Goal: Information Seeking & Learning: Learn about a topic

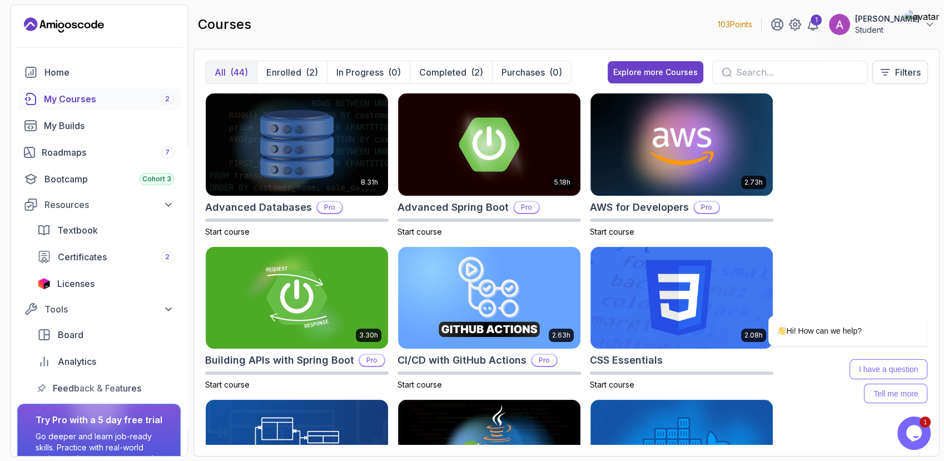
click at [751, 66] on input "text" at bounding box center [797, 72] width 122 height 13
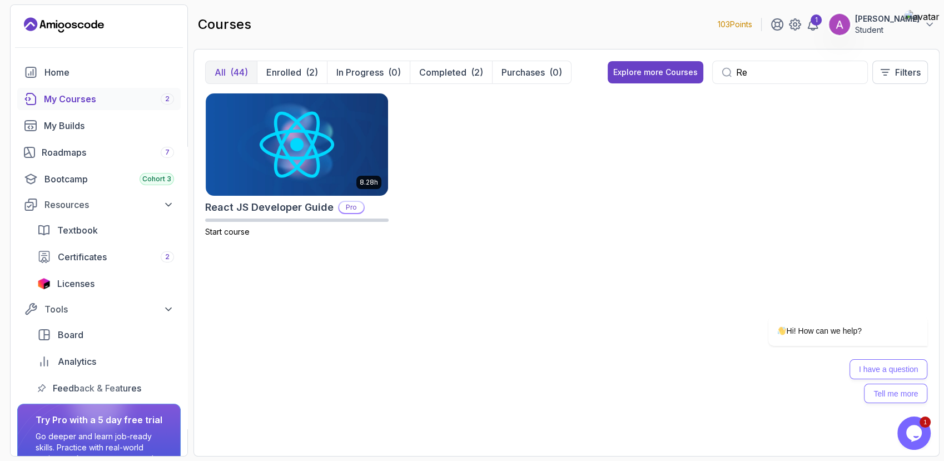
type input "R"
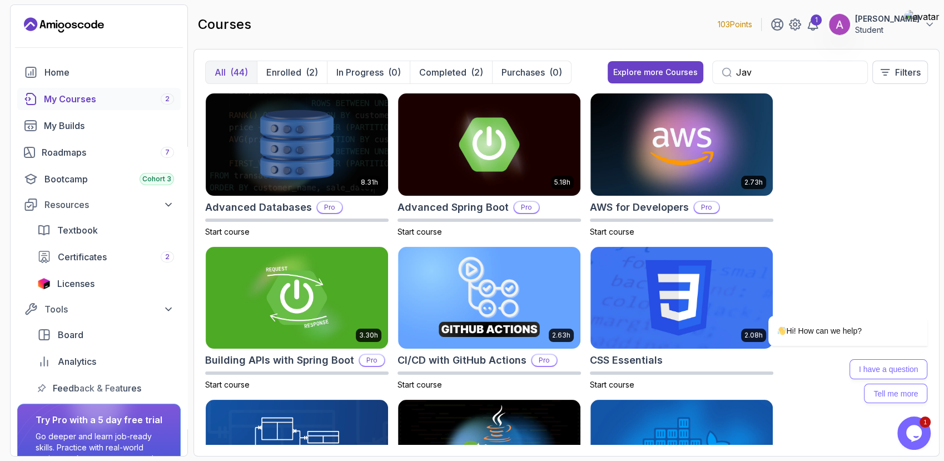
type input "Java"
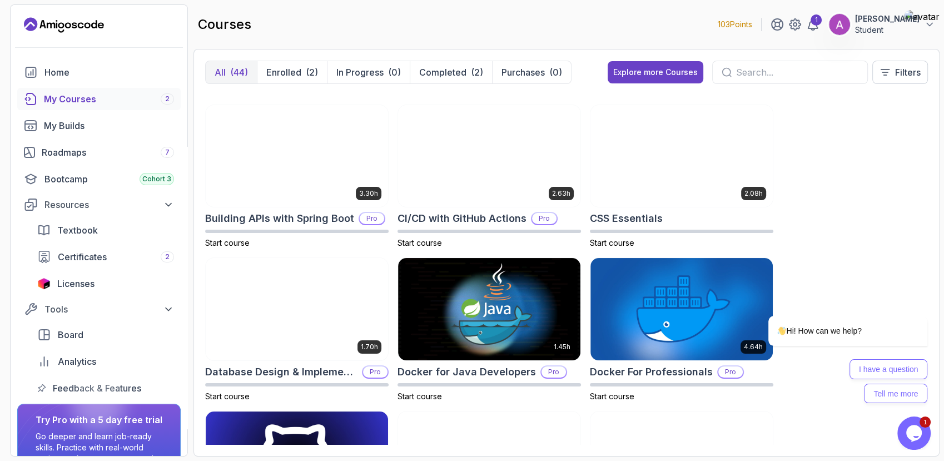
scroll to position [144, 0]
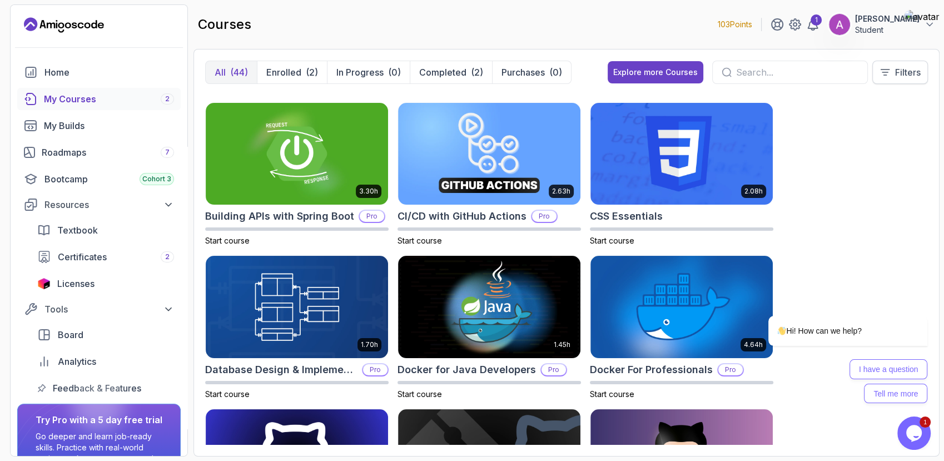
click at [908, 66] on p "Filters" at bounding box center [908, 72] width 26 height 13
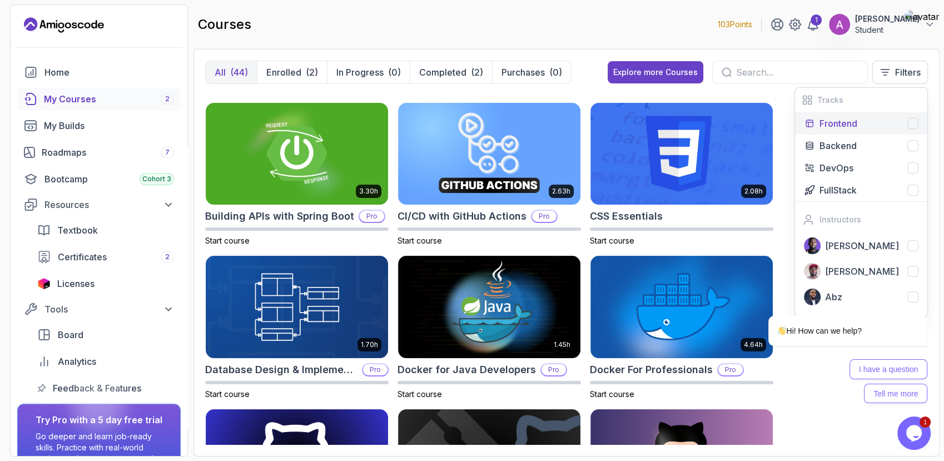
click at [849, 131] on button "Frontend" at bounding box center [861, 123] width 132 height 22
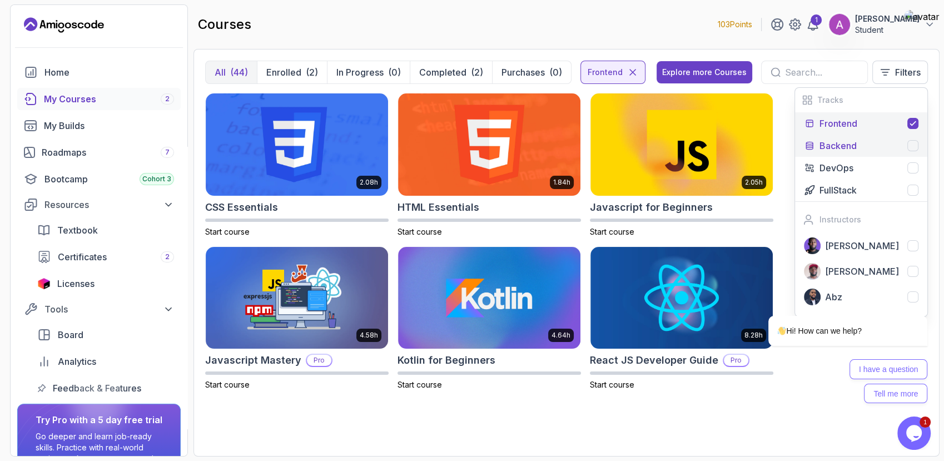
click at [837, 147] on p "Backend" at bounding box center [837, 145] width 37 height 13
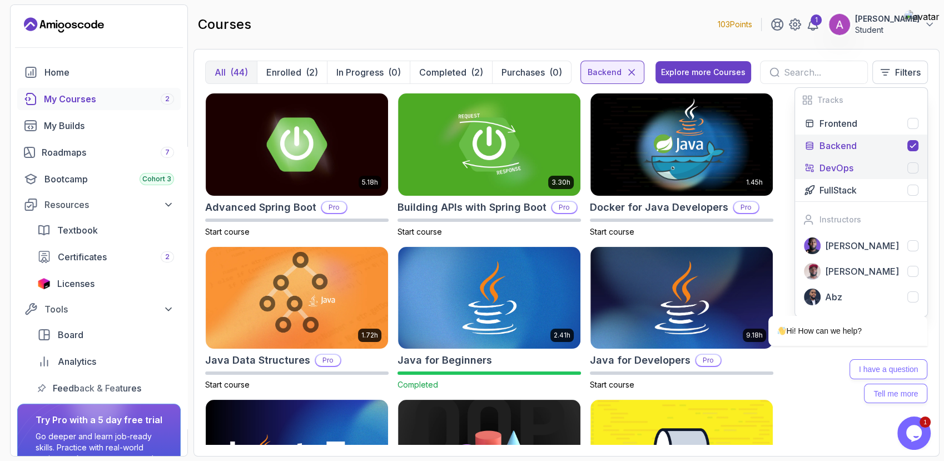
click at [826, 165] on p "DevOps" at bounding box center [836, 167] width 34 height 13
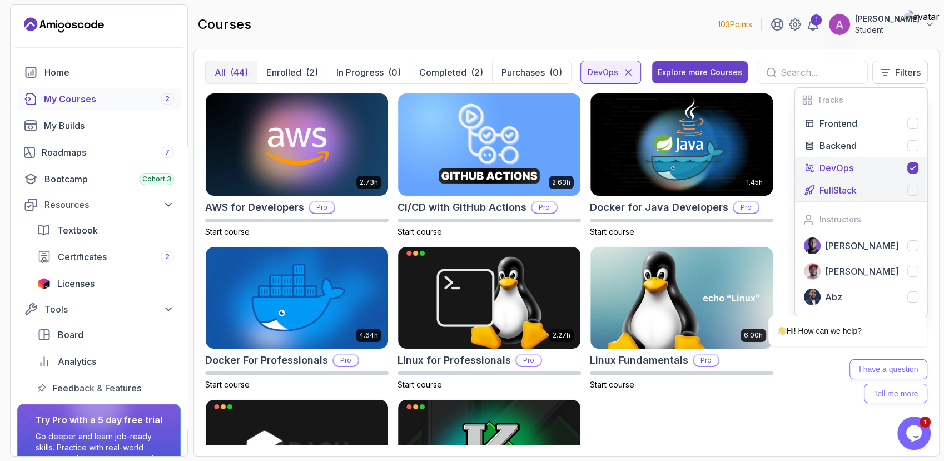
click at [836, 191] on p "FullStack" at bounding box center [837, 189] width 37 height 13
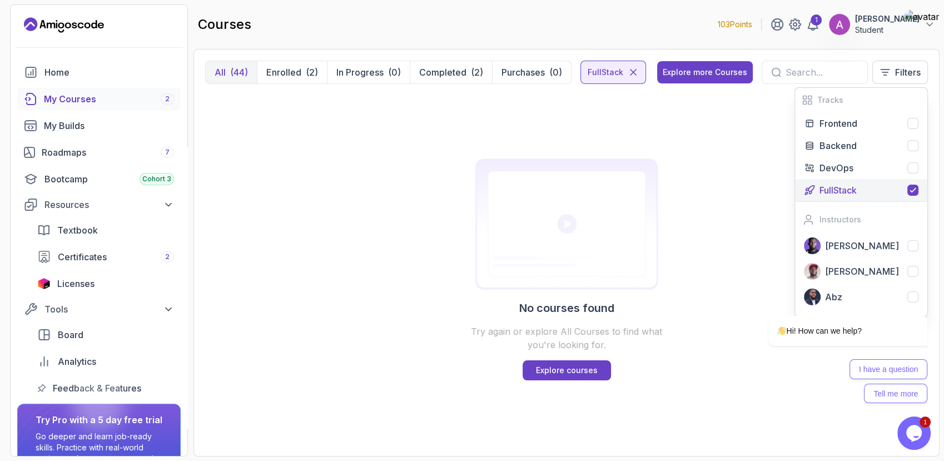
click at [829, 183] on p "FullStack" at bounding box center [837, 189] width 37 height 13
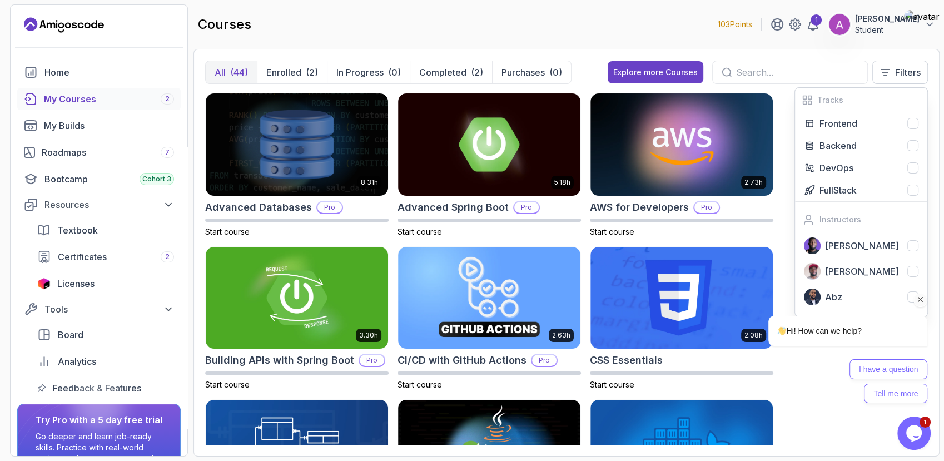
click at [919, 303] on icon "Chat attention grabber" at bounding box center [920, 300] width 10 height 10
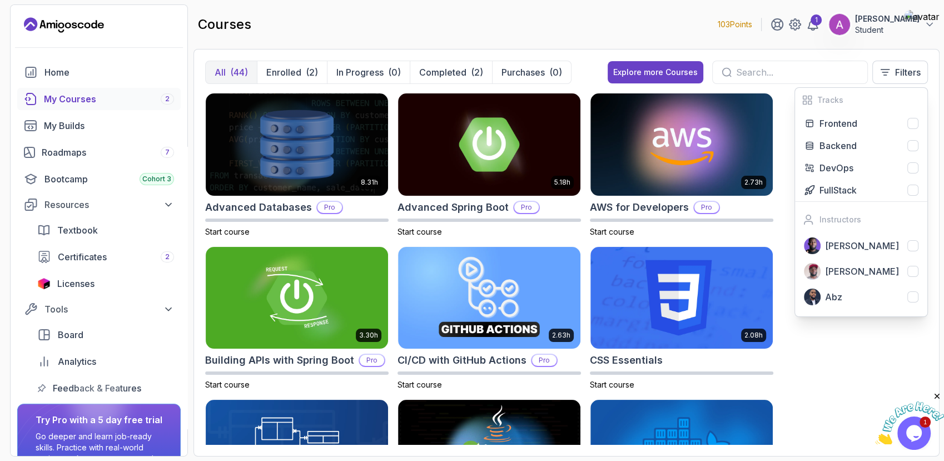
click at [790, 368] on div "8.31h Advanced Databases Pro Start course 5.18h Advanced Spring Boot Pro Start …" at bounding box center [566, 269] width 723 height 352
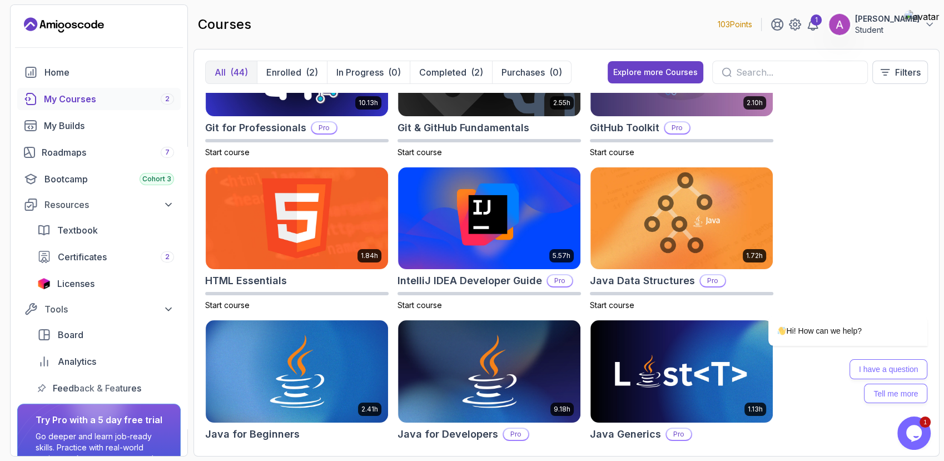
scroll to position [432, 0]
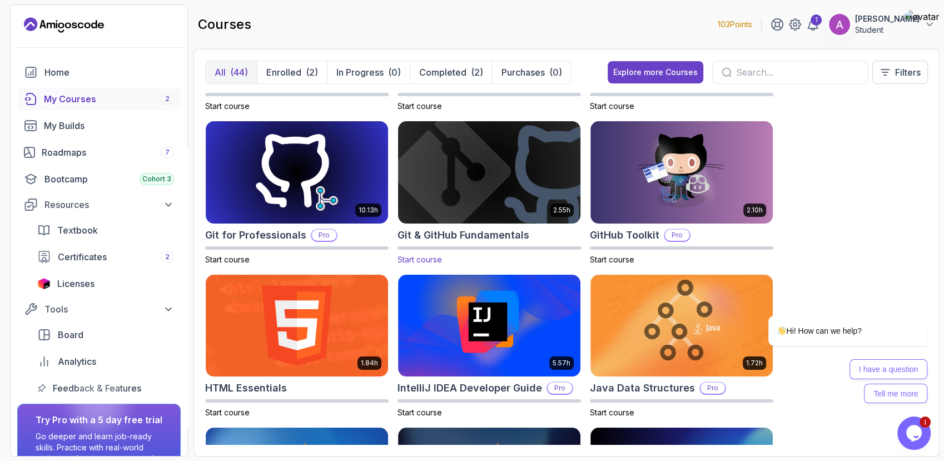
click at [496, 208] on img at bounding box center [489, 171] width 191 height 107
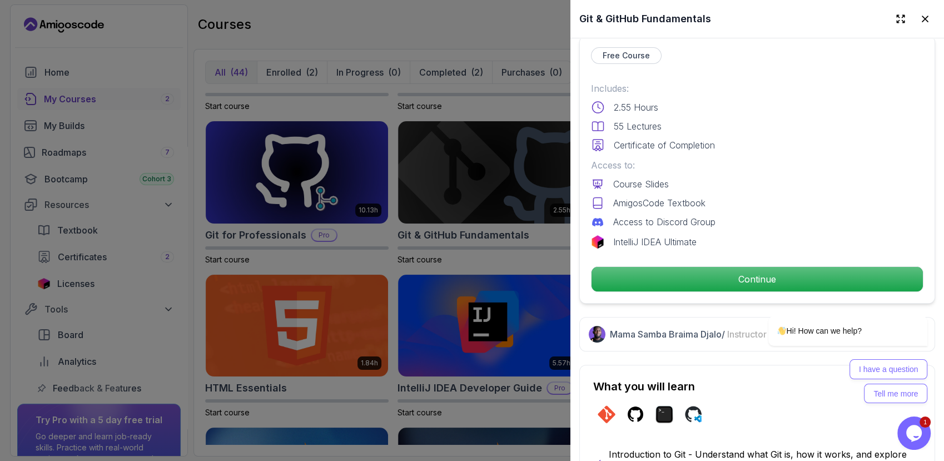
scroll to position [263, 0]
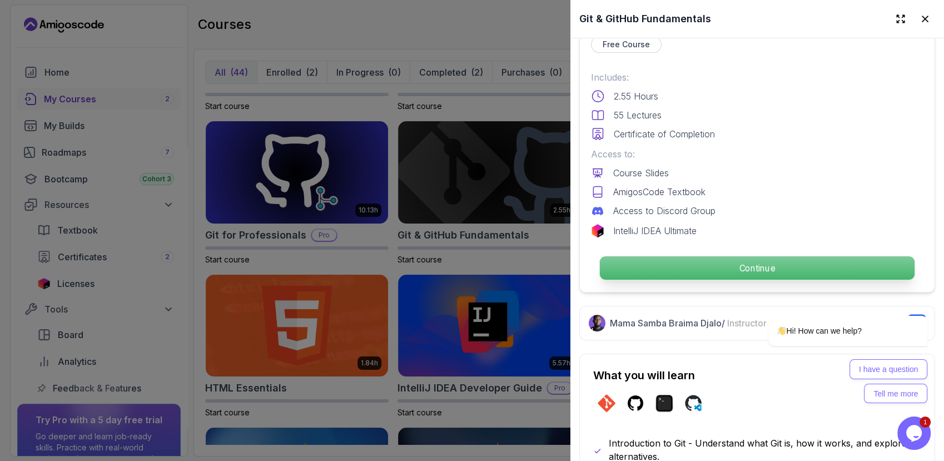
click at [708, 256] on p "Continue" at bounding box center [757, 267] width 315 height 23
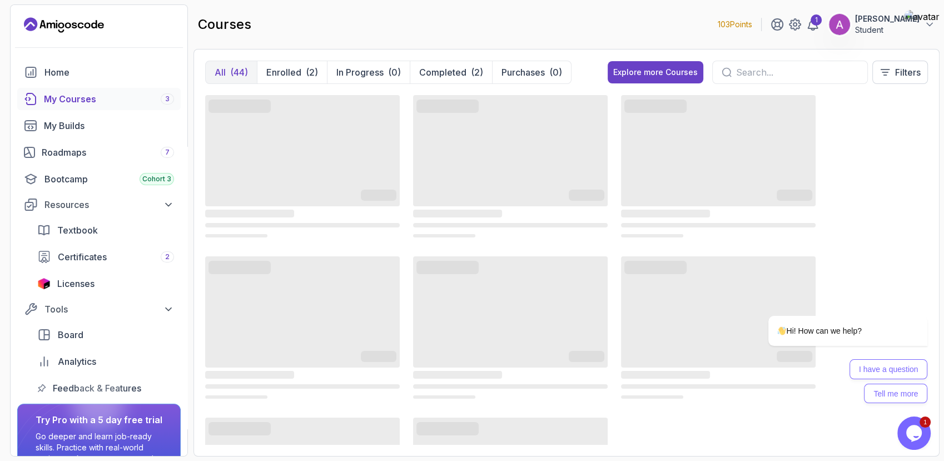
click at [756, 71] on input "text" at bounding box center [797, 72] width 122 height 13
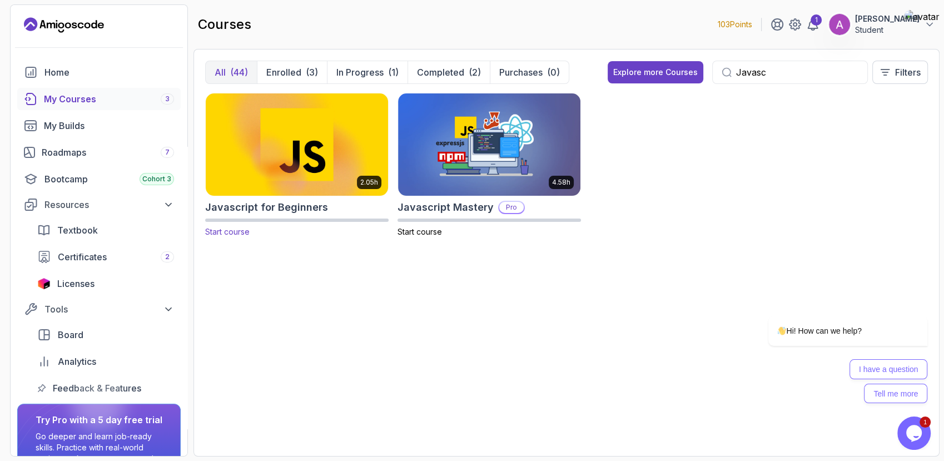
type input "Javasc"
click at [338, 162] on img at bounding box center [296, 144] width 191 height 107
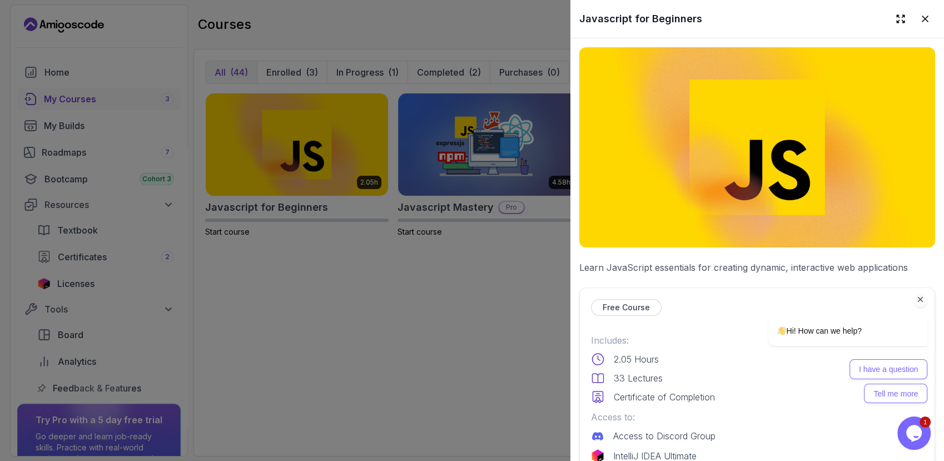
click at [922, 301] on icon "Chat attention grabber" at bounding box center [920, 300] width 10 height 10
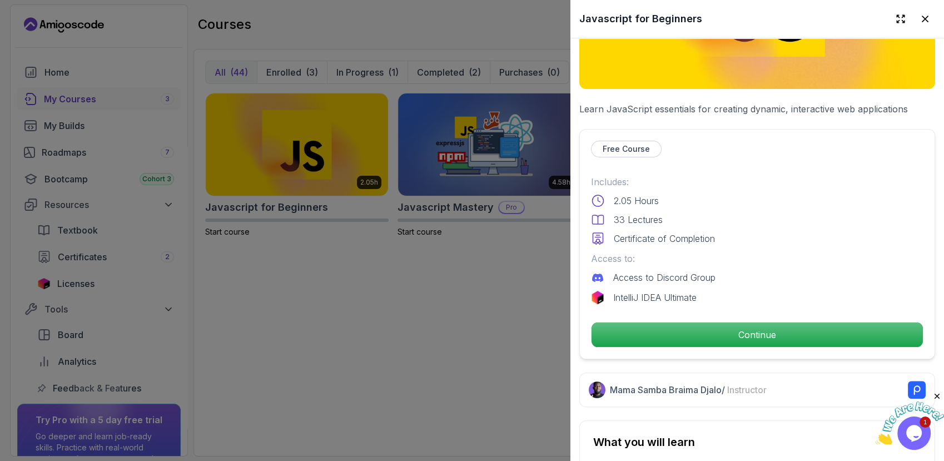
scroll to position [177, 0]
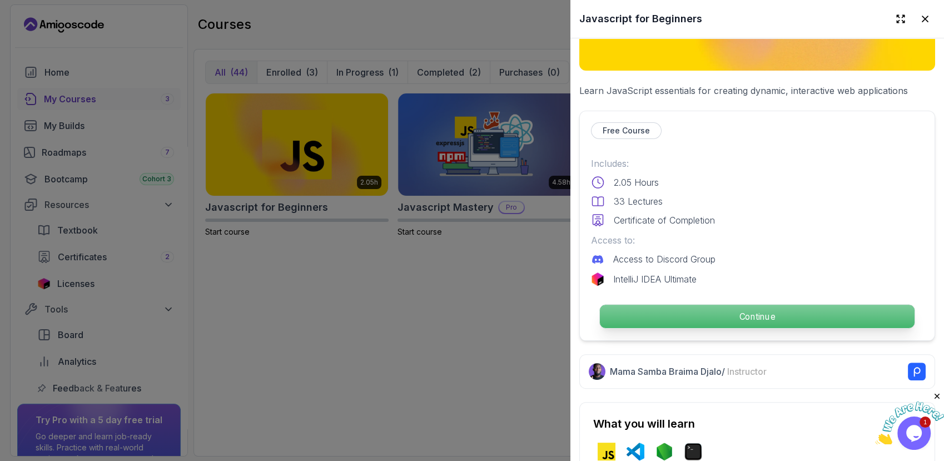
click at [804, 306] on p "Continue" at bounding box center [757, 316] width 315 height 23
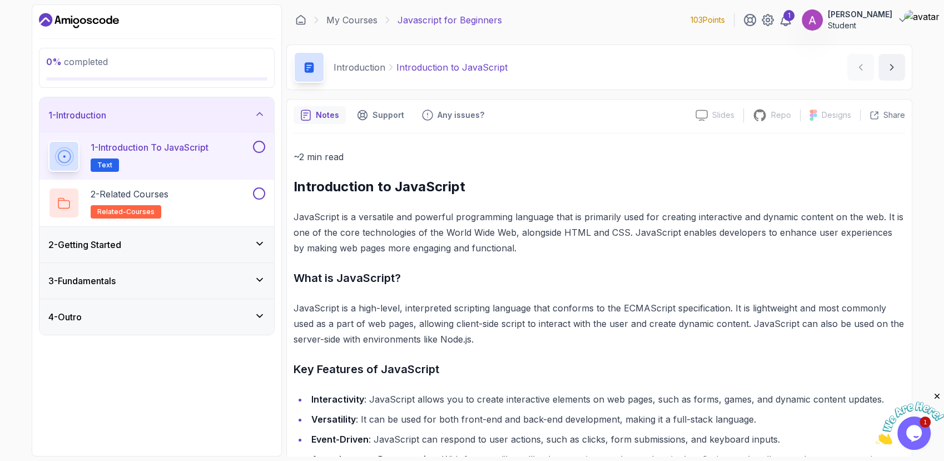
click at [265, 245] on icon at bounding box center [259, 243] width 11 height 11
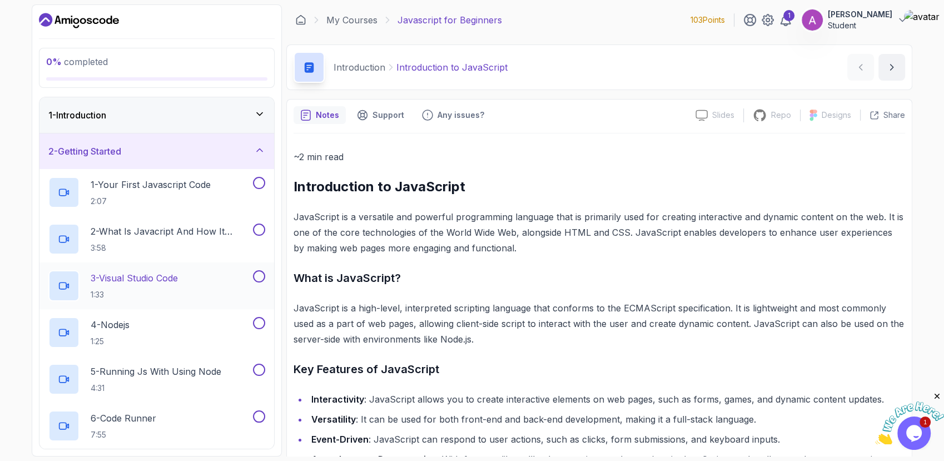
scroll to position [71, 0]
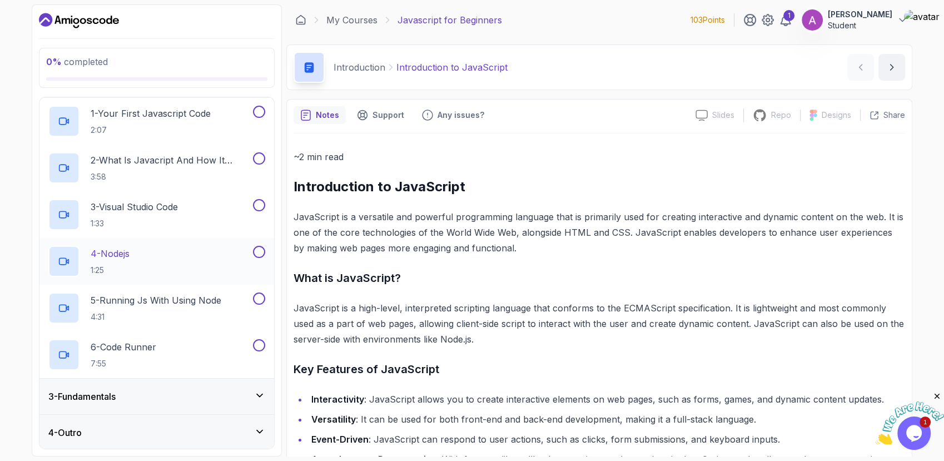
drag, startPoint x: 198, startPoint y: 292, endPoint x: 215, endPoint y: 246, distance: 49.1
click at [215, 246] on div "1 - Your First Javascript Code 2:07 2 - What Is Javacript And How It Works 3:58…" at bounding box center [156, 238] width 235 height 280
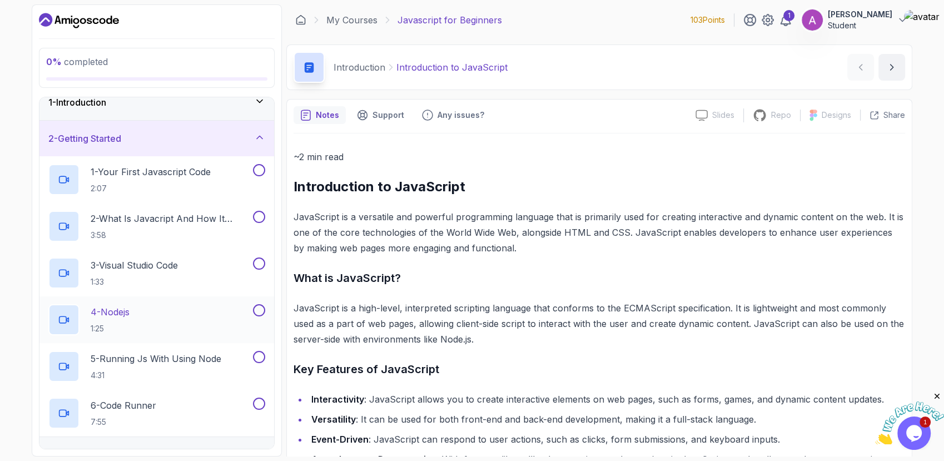
scroll to position [0, 0]
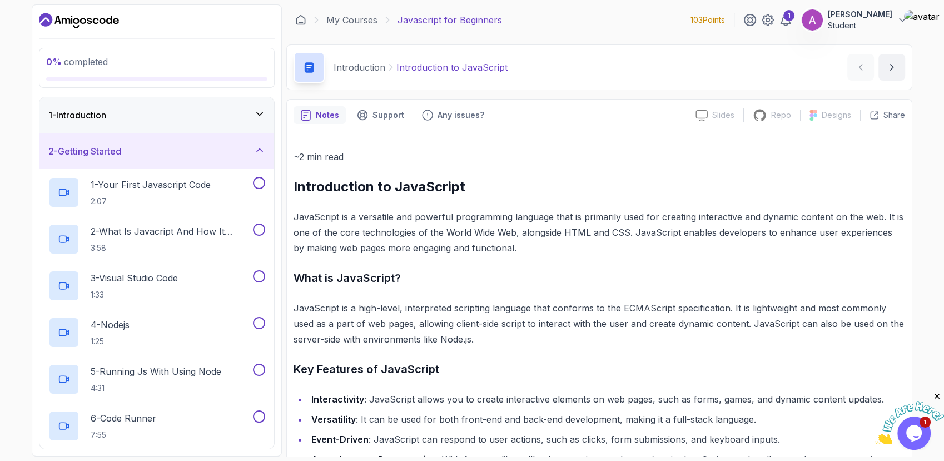
click at [254, 148] on icon at bounding box center [259, 150] width 11 height 11
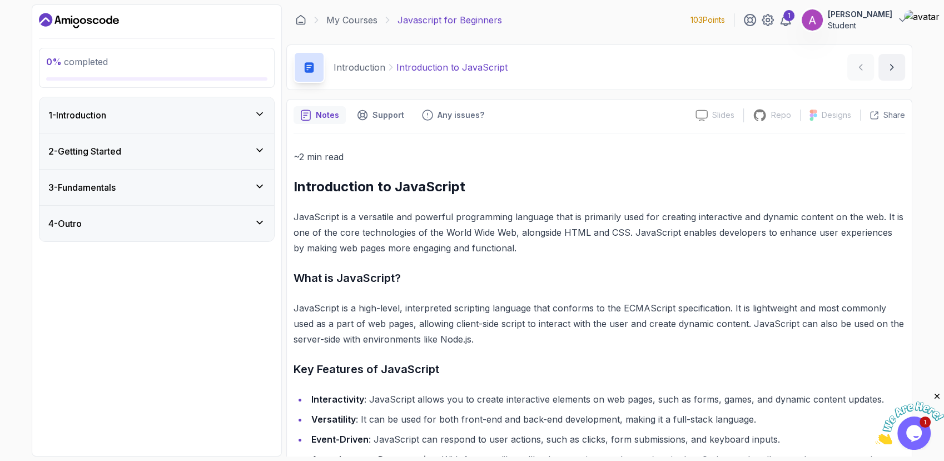
click at [252, 181] on div "3 - Fundamentals" at bounding box center [156, 187] width 217 height 13
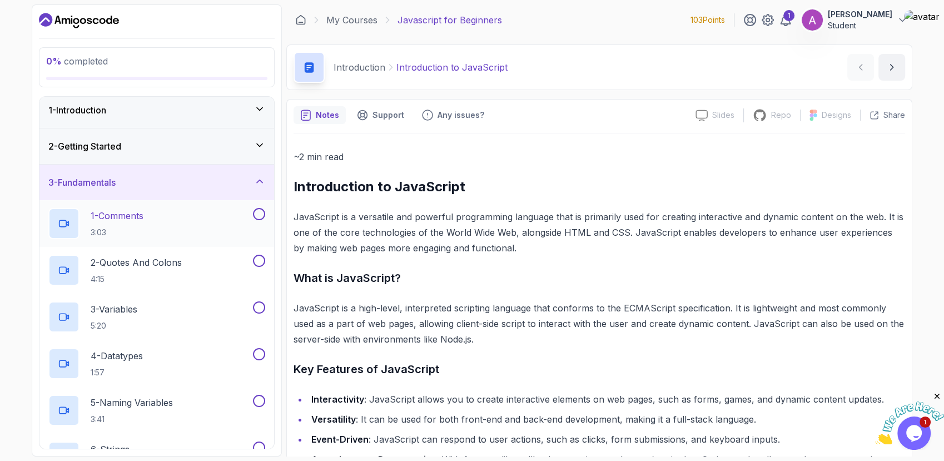
scroll to position [4, 0]
click at [257, 188] on div "3 - Fundamentals" at bounding box center [156, 182] width 217 height 13
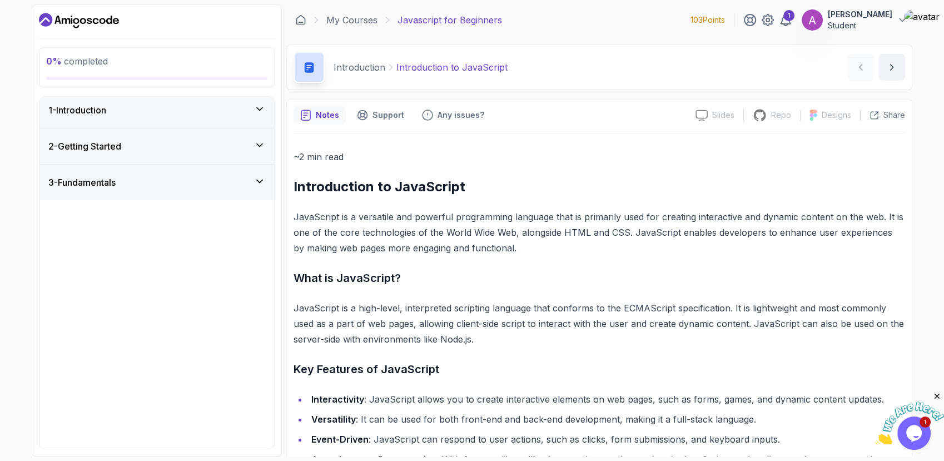
scroll to position [0, 0]
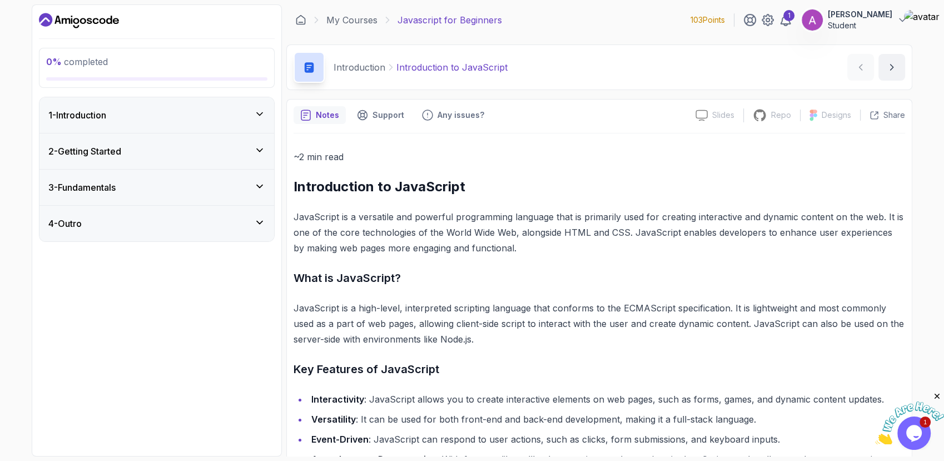
click at [255, 226] on icon at bounding box center [259, 222] width 11 height 11
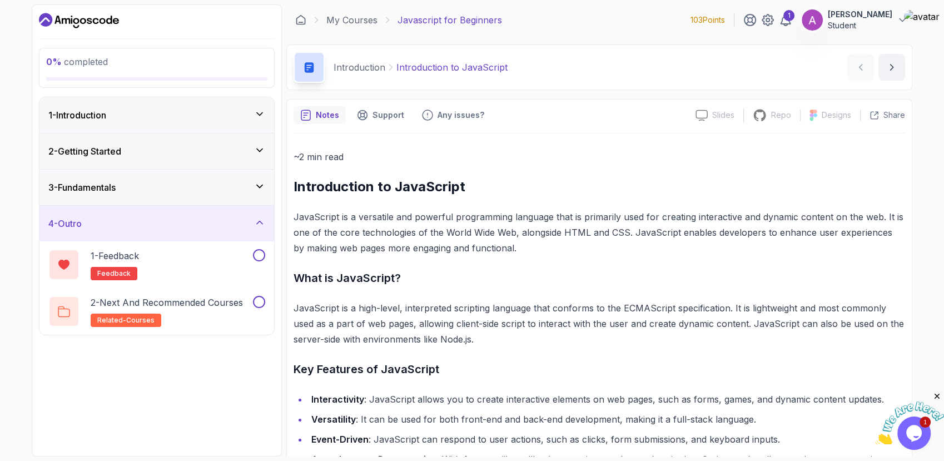
click at [255, 226] on icon at bounding box center [259, 222] width 11 height 11
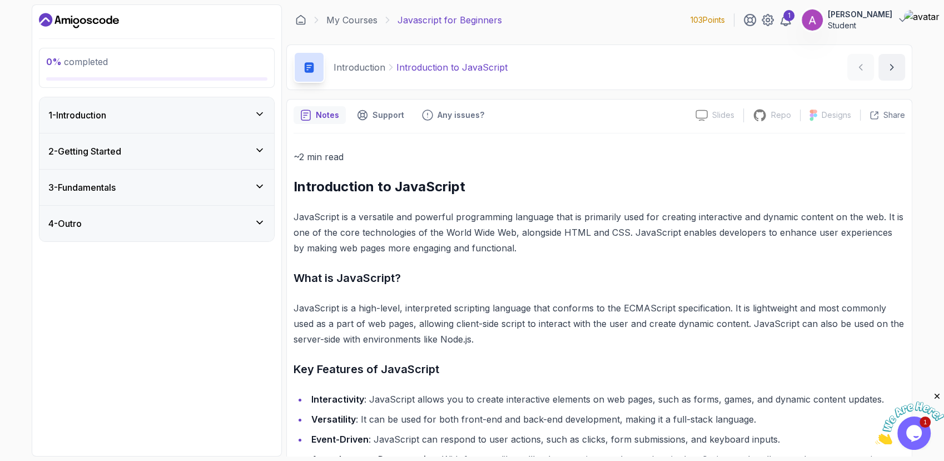
click at [262, 192] on div "3 - Fundamentals" at bounding box center [156, 187] width 217 height 13
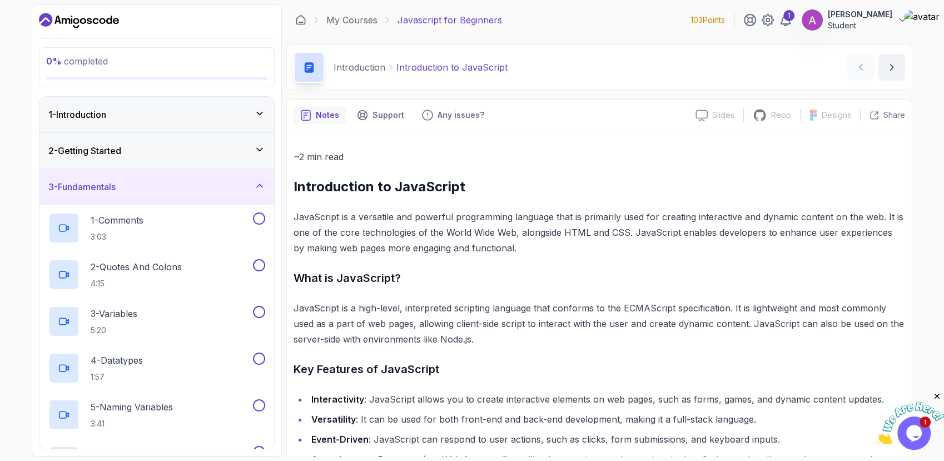
click at [263, 187] on icon at bounding box center [259, 185] width 11 height 11
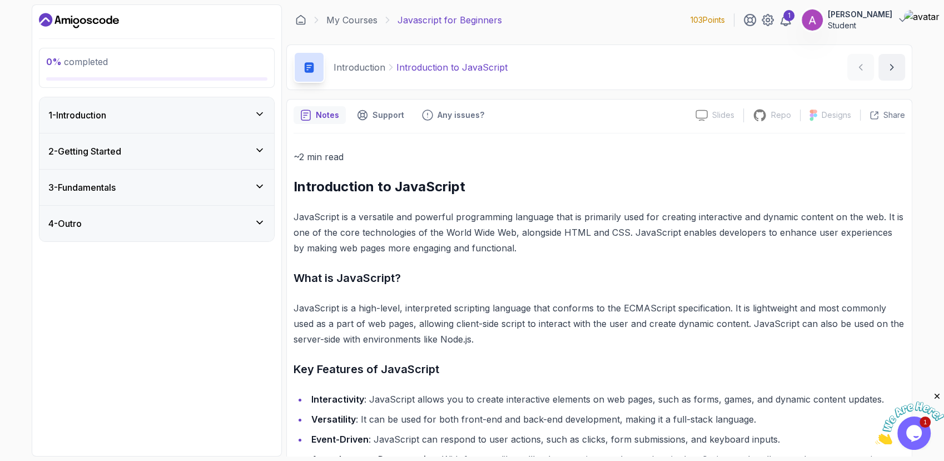
click at [74, 21] on icon "Dashboard" at bounding box center [76, 21] width 6 height 6
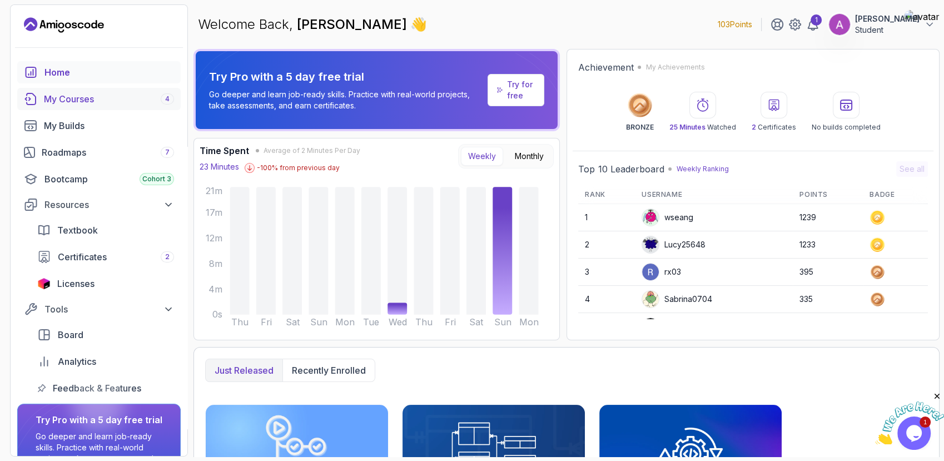
click at [124, 106] on link "My Courses 4" at bounding box center [98, 99] width 163 height 22
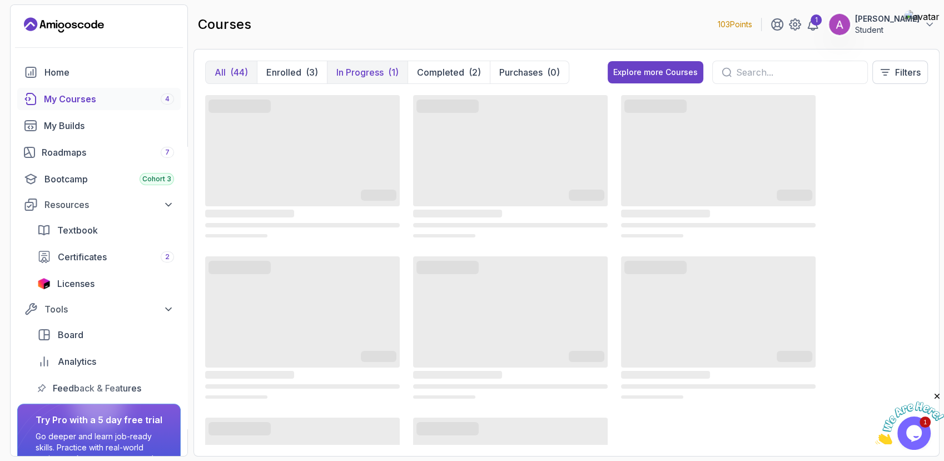
click at [391, 82] on button "In Progress (1)" at bounding box center [367, 72] width 81 height 22
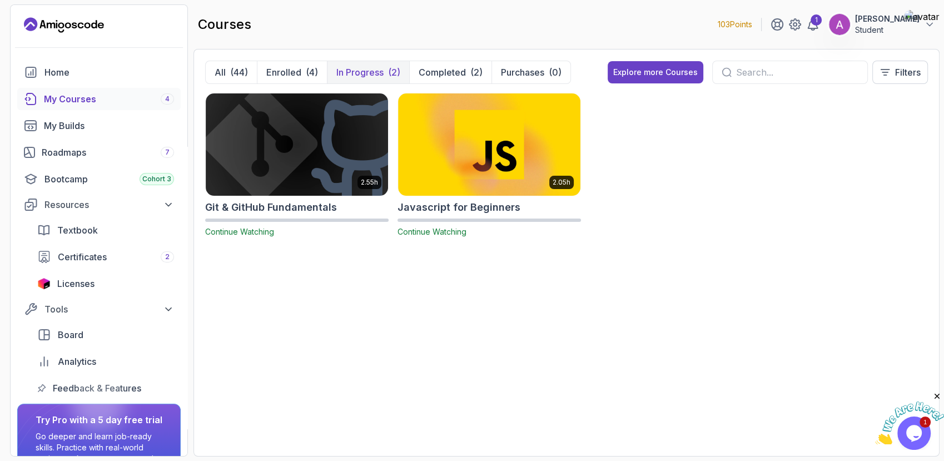
click at [794, 70] on input "text" at bounding box center [797, 72] width 122 height 13
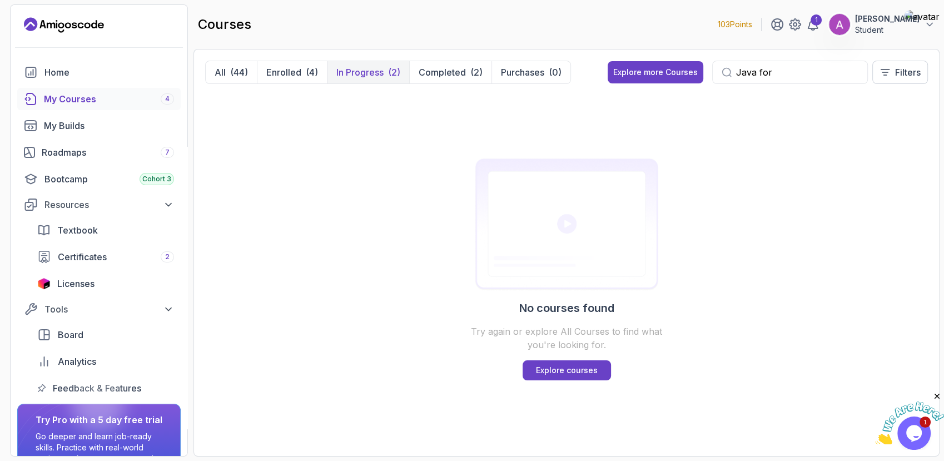
type input "Java for"
click at [367, 66] on p "In Progress" at bounding box center [359, 72] width 47 height 13
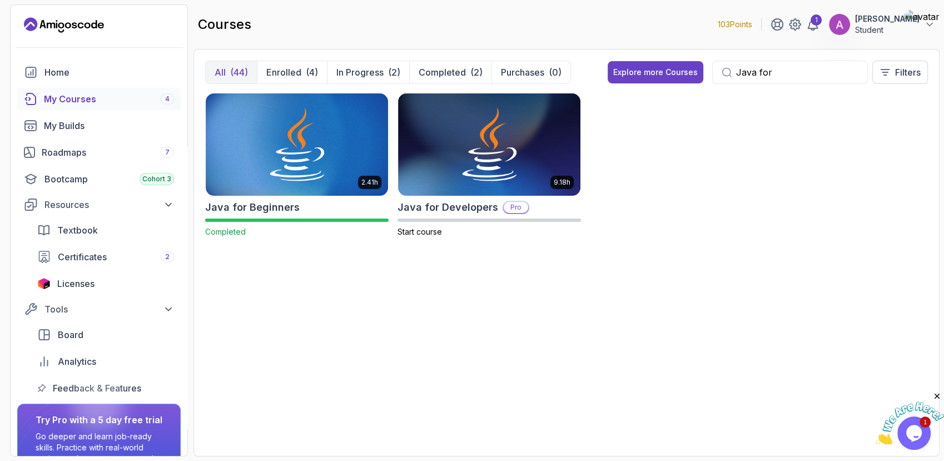
click at [225, 78] on button "All (44)" at bounding box center [231, 72] width 51 height 22
click at [232, 70] on div "(44)" at bounding box center [239, 72] width 18 height 13
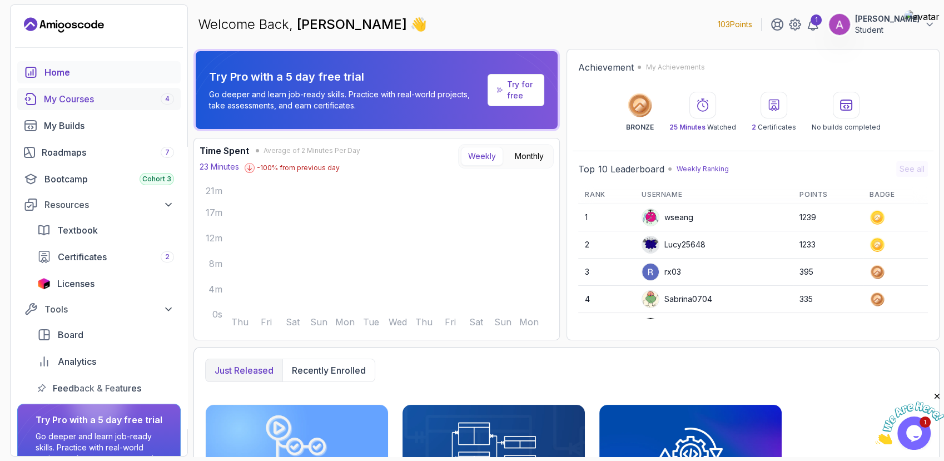
click at [53, 105] on div "My Courses 4" at bounding box center [109, 98] width 130 height 13
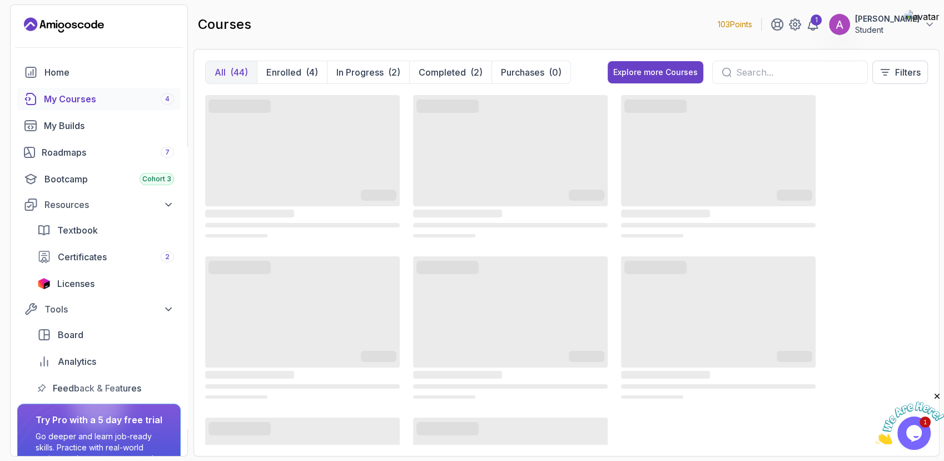
click at [761, 73] on input "text" at bounding box center [797, 72] width 122 height 13
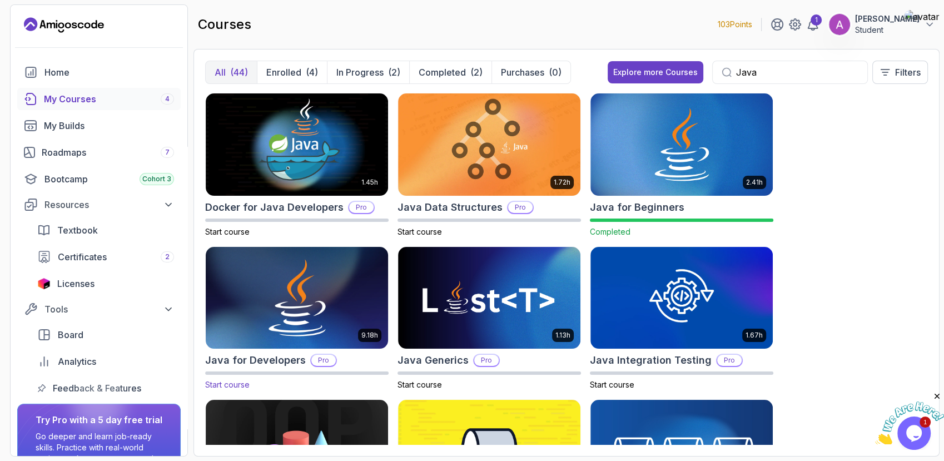
type input "Java"
click at [326, 319] on img at bounding box center [296, 297] width 191 height 107
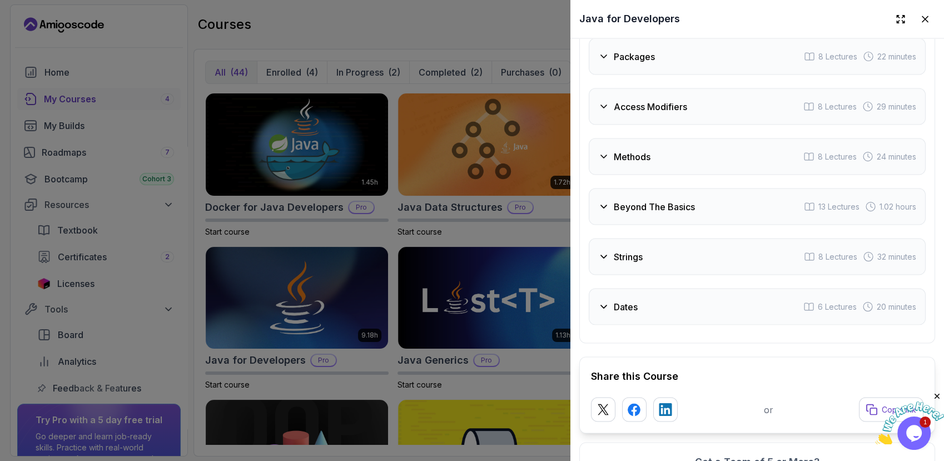
scroll to position [2095, 0]
click at [699, 300] on div "Dates 6 Lectures 20 minutes" at bounding box center [757, 305] width 337 height 37
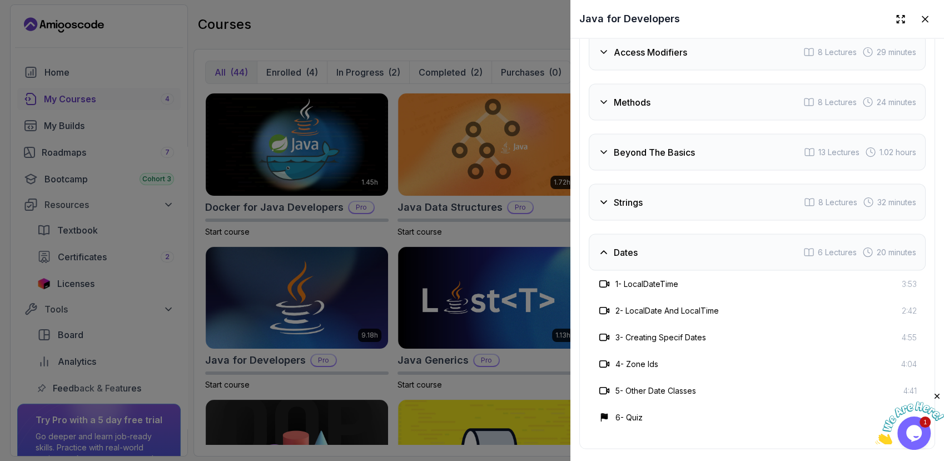
scroll to position [2042, 0]
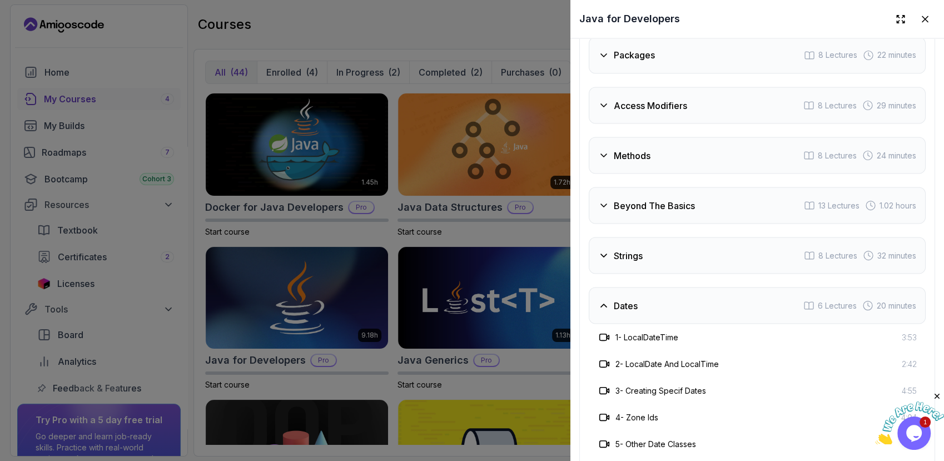
drag, startPoint x: 699, startPoint y: 300, endPoint x: 695, endPoint y: 349, distance: 49.0
click at [695, 349] on div "Dates 6 Lectures 20 minutes 1 - LocalDateTime 3:53 2 - LocalDate And LocalTime …" at bounding box center [757, 385] width 337 height 197
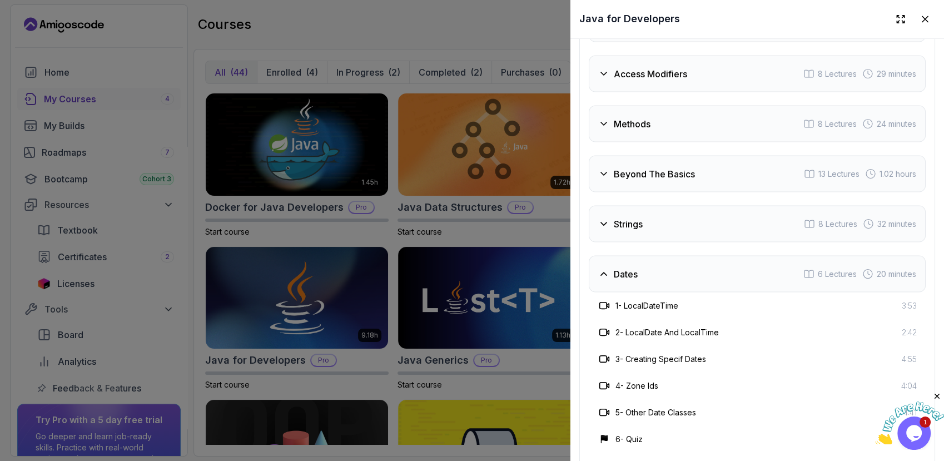
scroll to position [2073, 0]
click at [650, 275] on div "Dates 6 Lectures 20 minutes" at bounding box center [757, 274] width 337 height 37
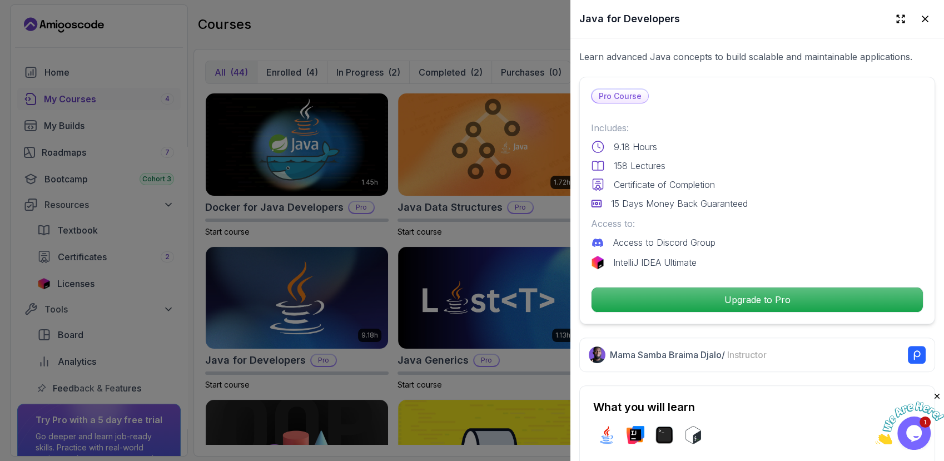
scroll to position [231, 0]
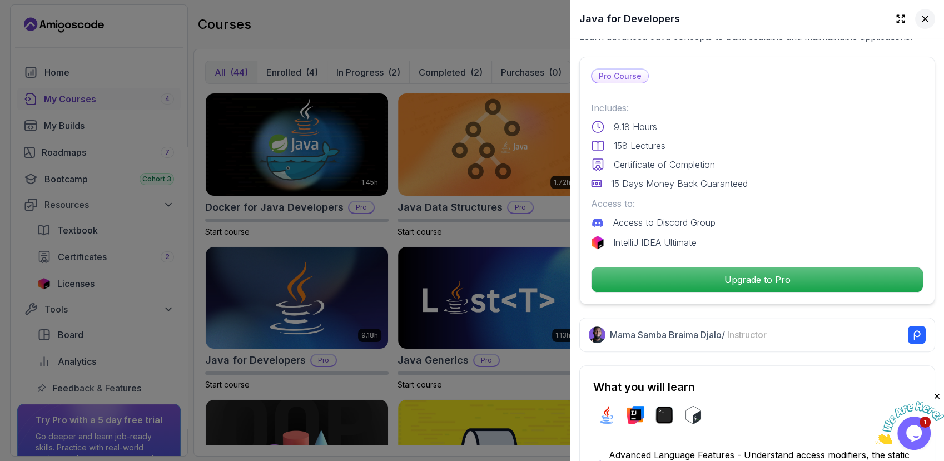
click at [919, 23] on icon at bounding box center [924, 18] width 11 height 11
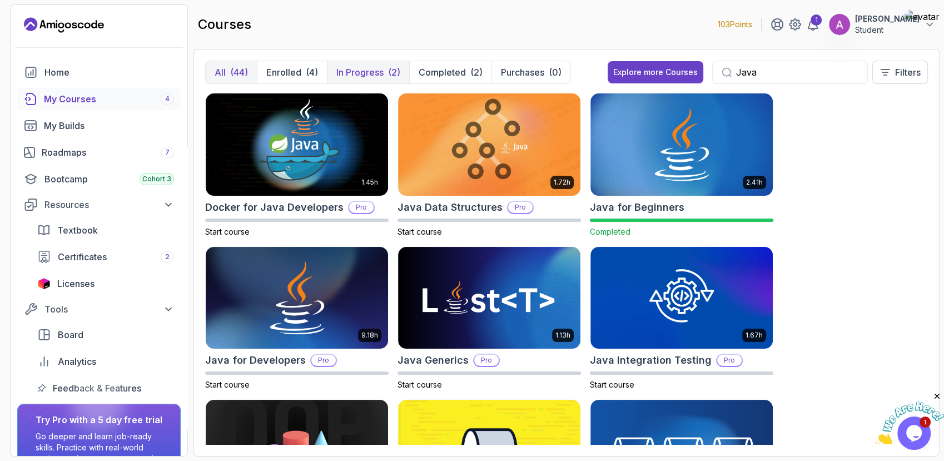
click at [351, 73] on p "In Progress" at bounding box center [359, 72] width 47 height 13
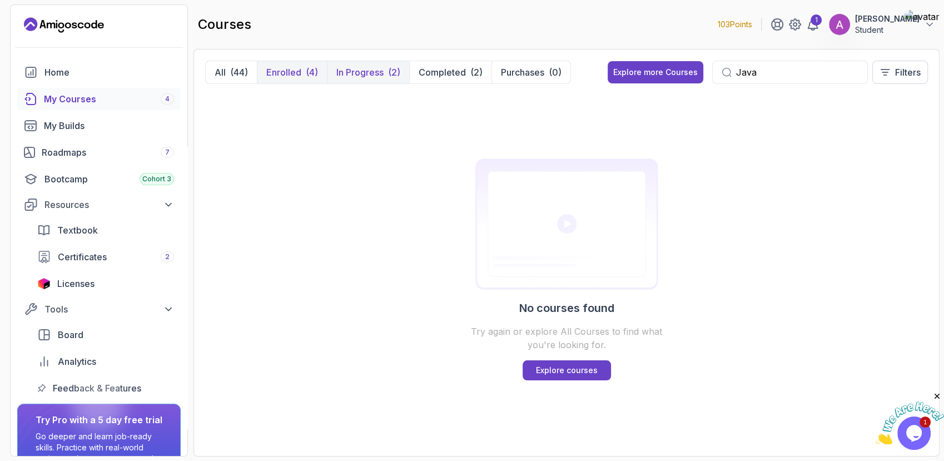
click at [318, 69] on div "(4)" at bounding box center [312, 72] width 12 height 13
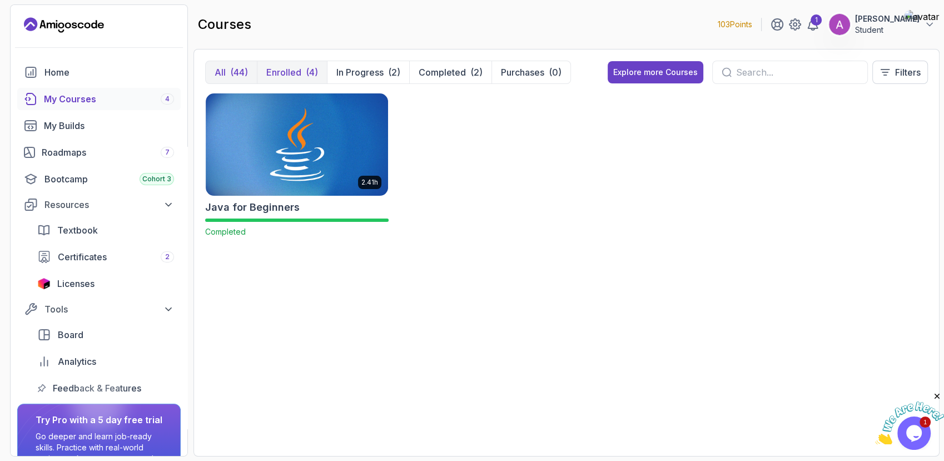
click at [301, 74] on p "Enrolled" at bounding box center [283, 72] width 35 height 13
